Goal: Find specific page/section: Find specific page/section

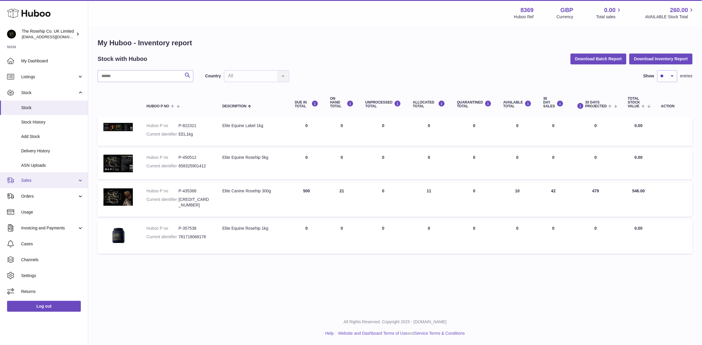
click at [22, 175] on link "Sales" at bounding box center [44, 180] width 88 height 16
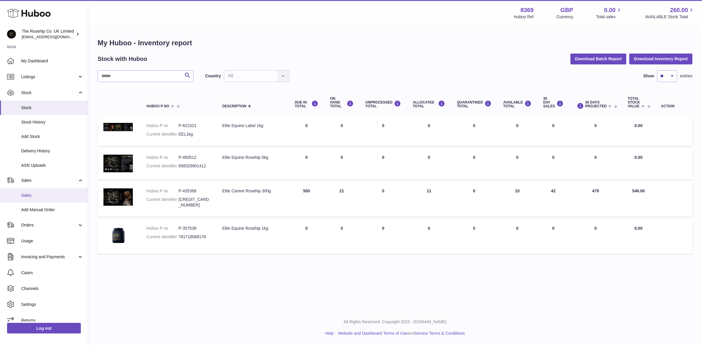
click at [27, 195] on span "Sales" at bounding box center [52, 196] width 62 height 6
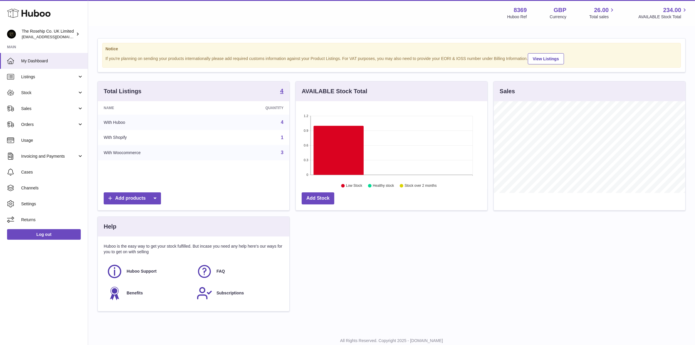
scroll to position [91, 192]
click at [28, 108] on span "Sales" at bounding box center [49, 109] width 56 height 6
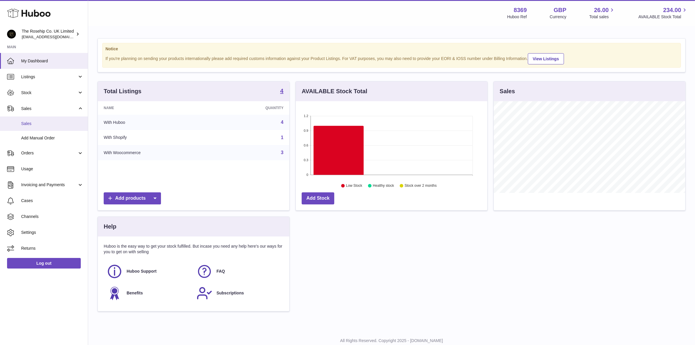
click at [27, 123] on span "Sales" at bounding box center [52, 124] width 62 height 6
